Goal: Download file/media

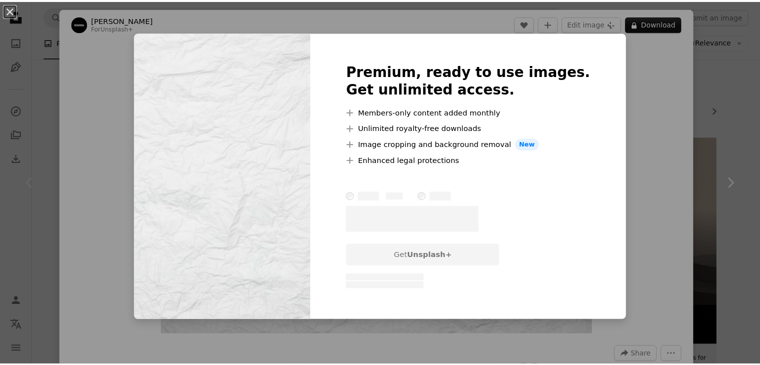
scroll to position [64, 0]
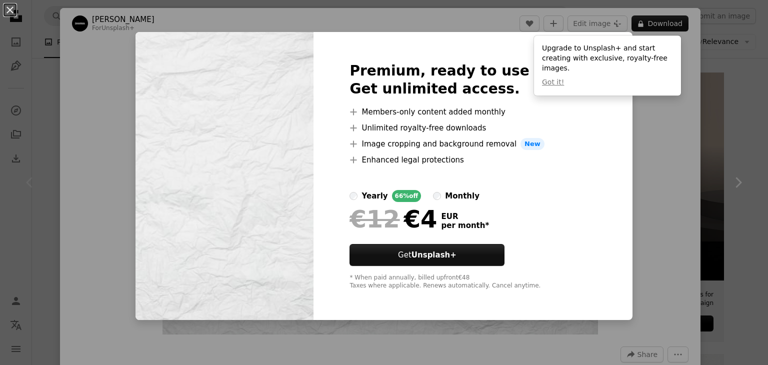
click at [639, 150] on div "An X shape Premium, ready to use images. Get unlimited access. A plus sign Memb…" at bounding box center [384, 182] width 768 height 365
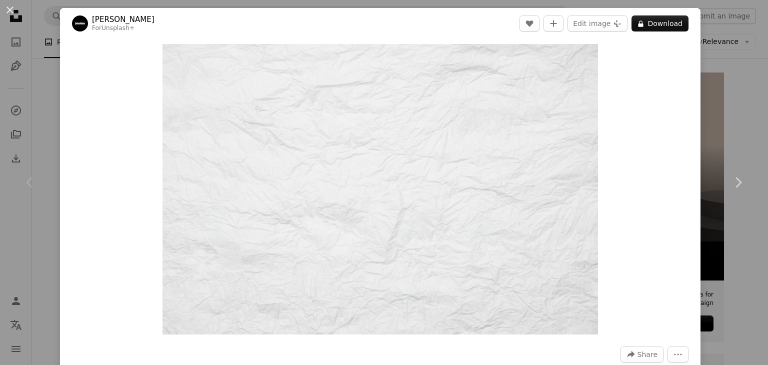
click at [48, 82] on div "An X shape Chevron left Chevron right Swati B For Unsplash+ A heart A plus sign…" at bounding box center [384, 182] width 768 height 365
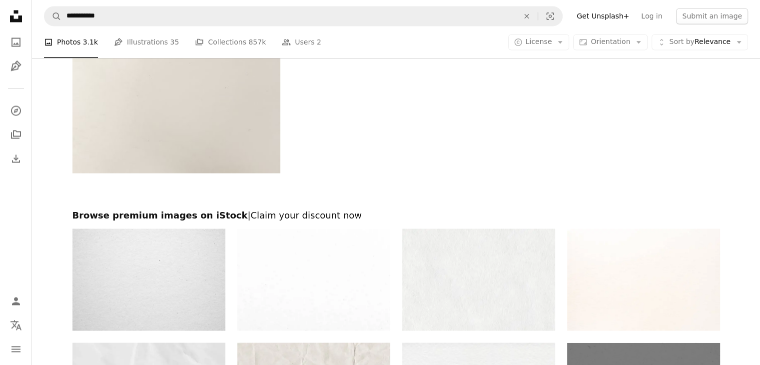
scroll to position [1764, 0]
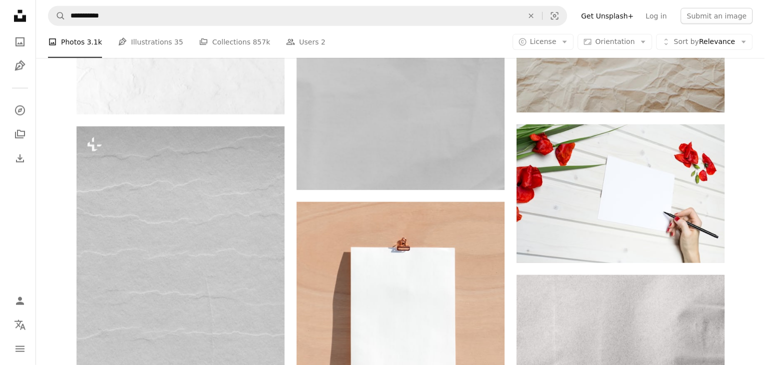
scroll to position [2413, 0]
